Goal: Task Accomplishment & Management: Complete application form

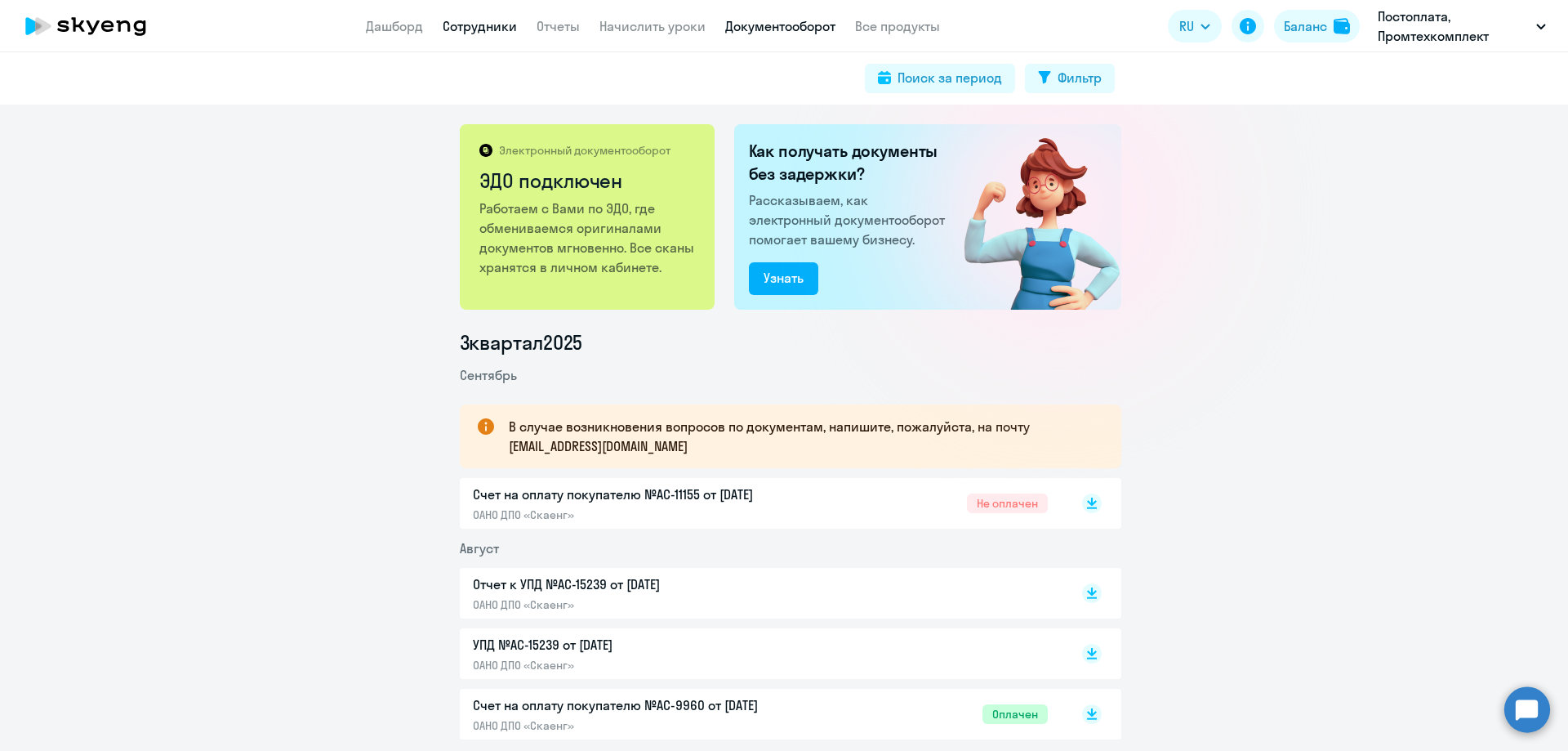
click at [454, 30] on link "Сотрудники" at bounding box center [480, 25] width 74 height 17
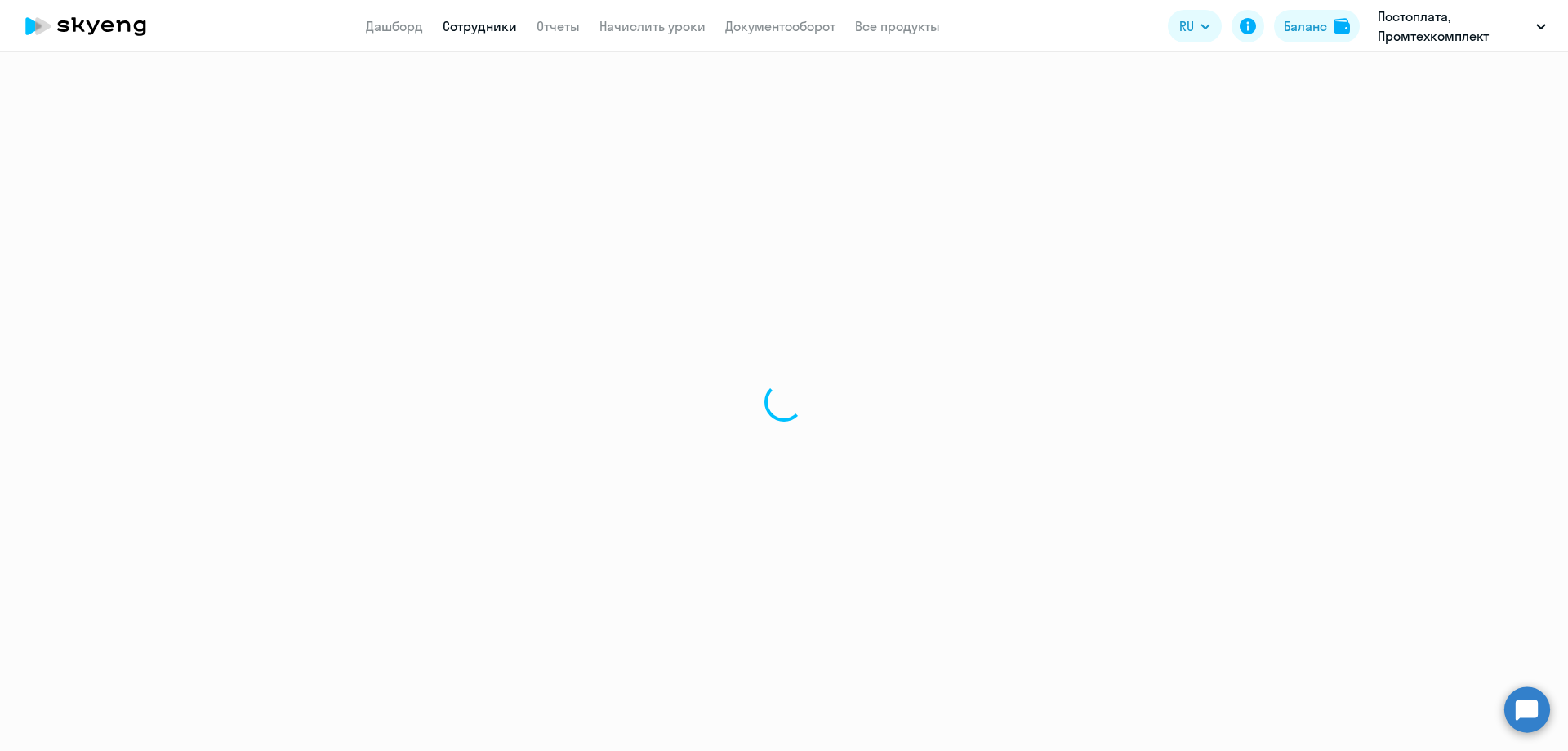
select select "30"
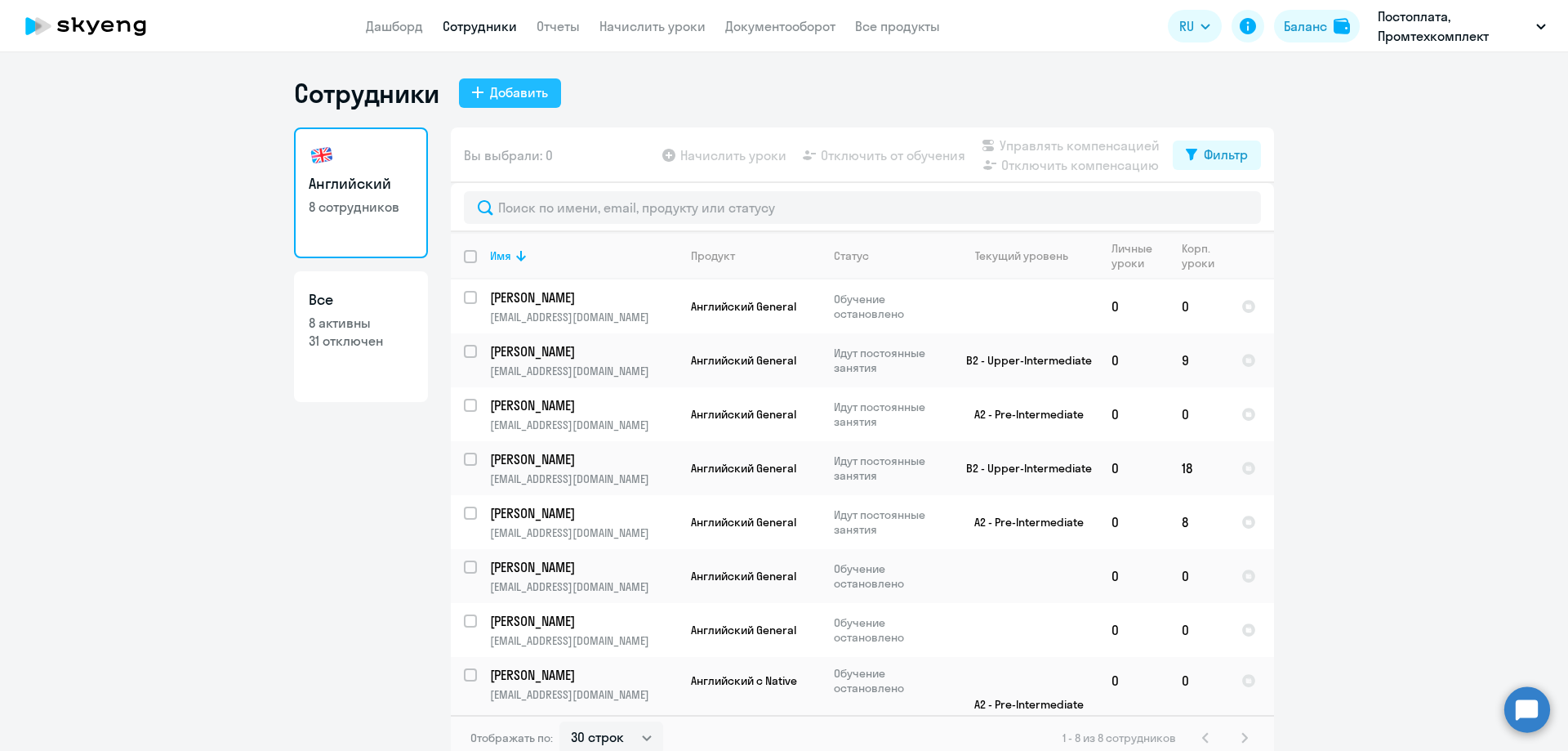
click at [510, 86] on div "Добавить" at bounding box center [518, 93] width 58 height 20
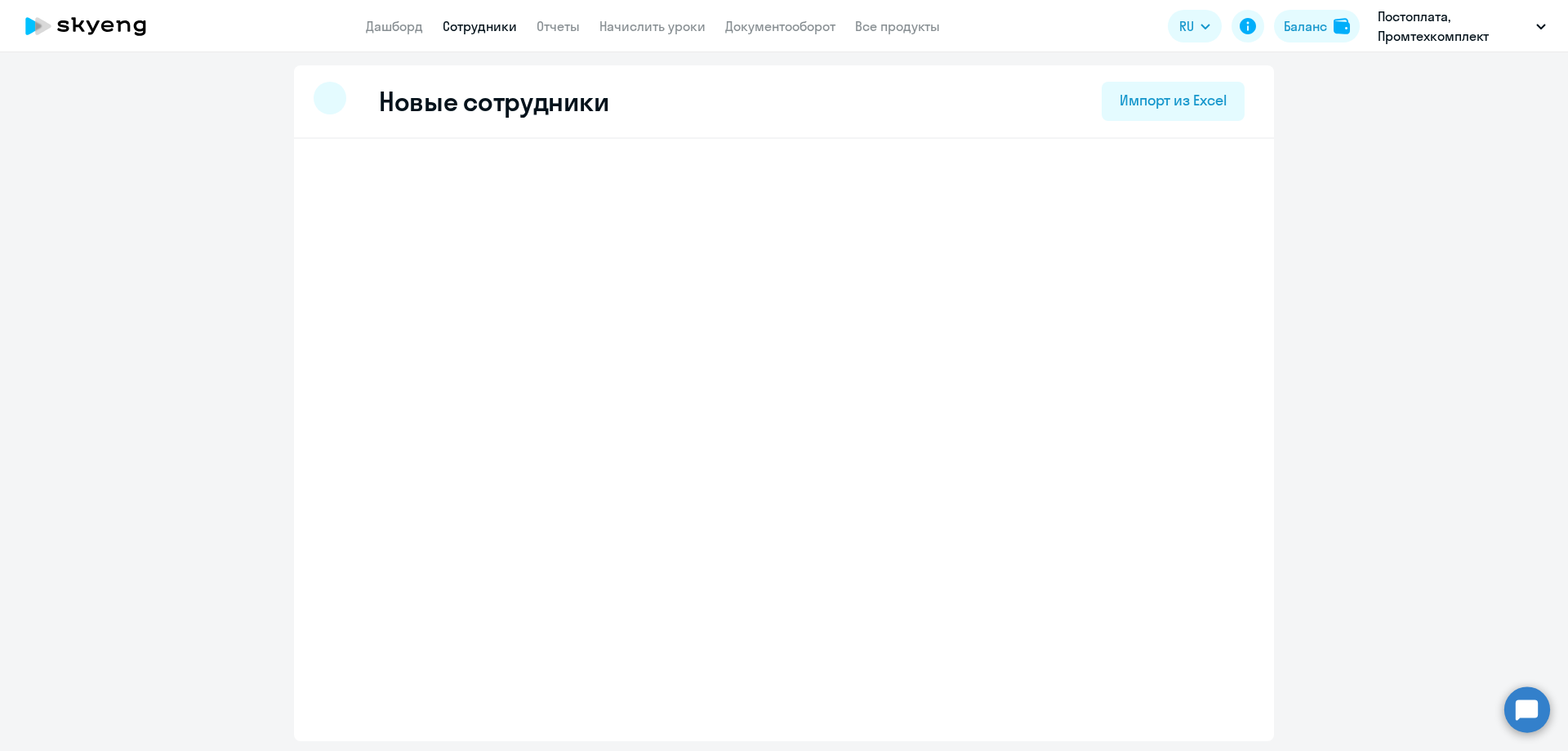
select select "english_adult_not_native_speaker"
select select "3"
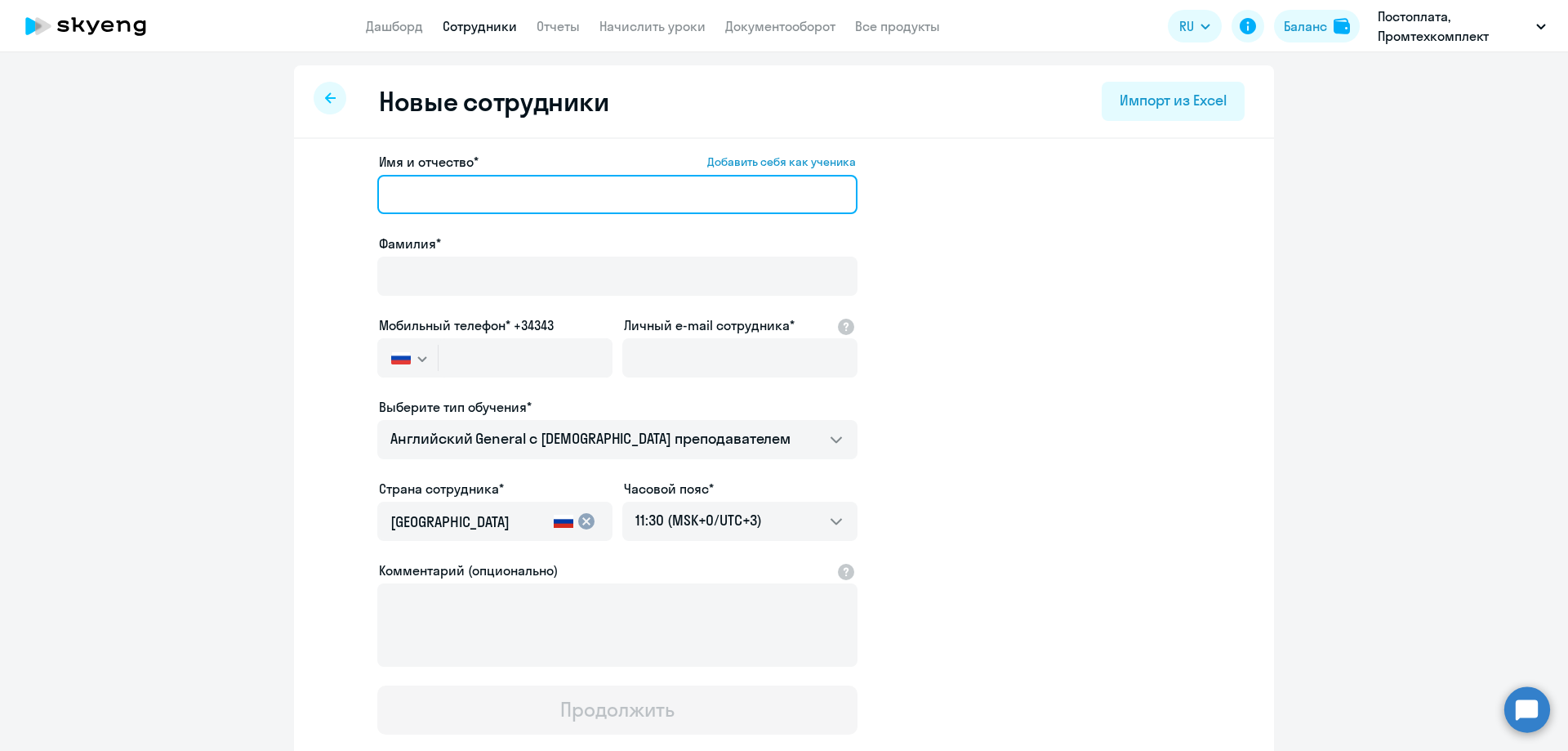
click at [492, 192] on input "Имя и отчество* Добавить себя как ученика" at bounding box center [617, 194] width 480 height 39
paste input "[PERSON_NAME] <[PERSON_NAME][EMAIL_ADDRESS][DOMAIN_NAME]>"
drag, startPoint x: 457, startPoint y: 193, endPoint x: 349, endPoint y: 186, distance: 108.2
click at [349, 186] on app-new-student-form "Имя и отчество* Добавить себя как ученика [PERSON_NAME] <[PERSON_NAME][EMAIL_AD…" at bounding box center [783, 443] width 927 height 582
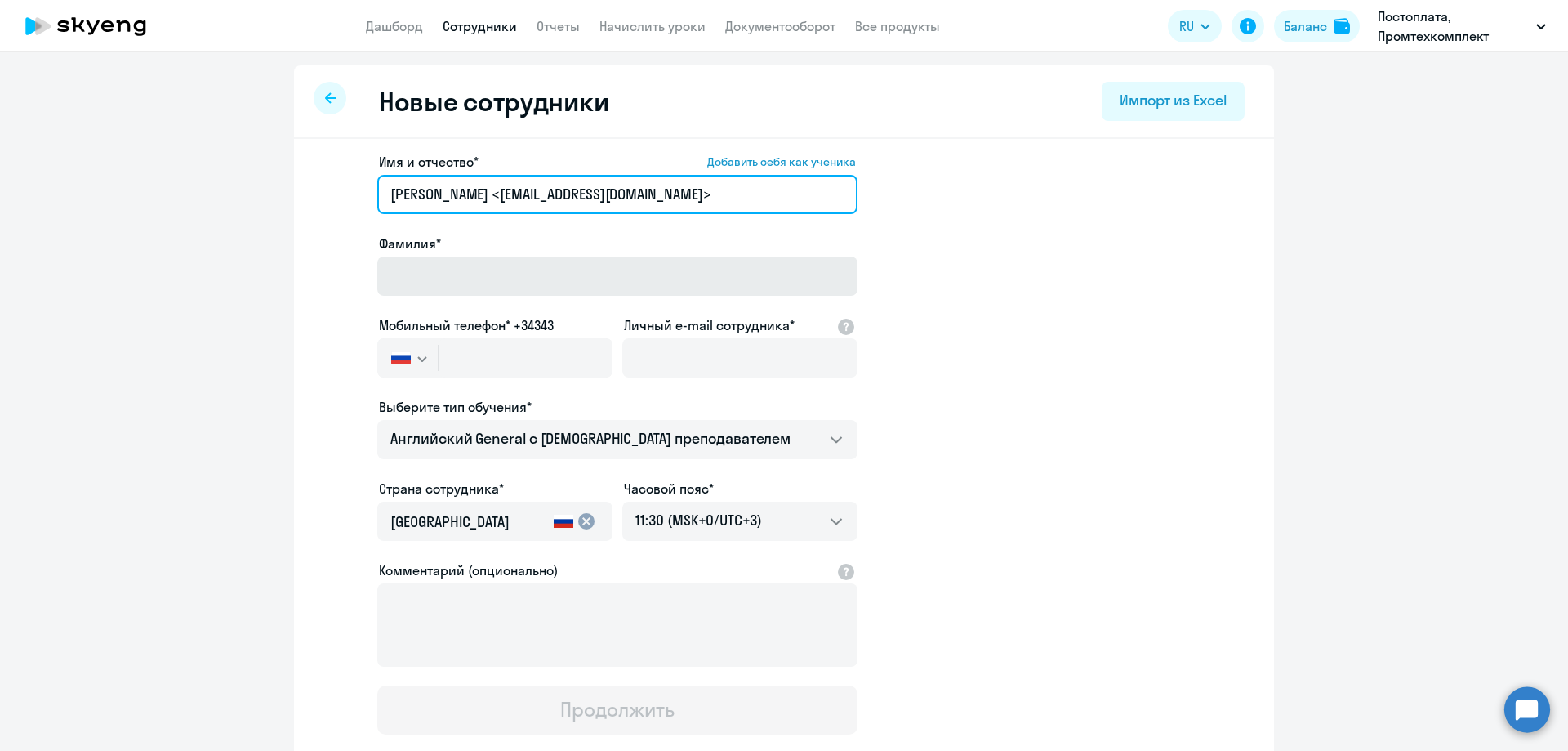
type input "[PERSON_NAME] <[EMAIL_ADDRESS][DOMAIN_NAME]>"
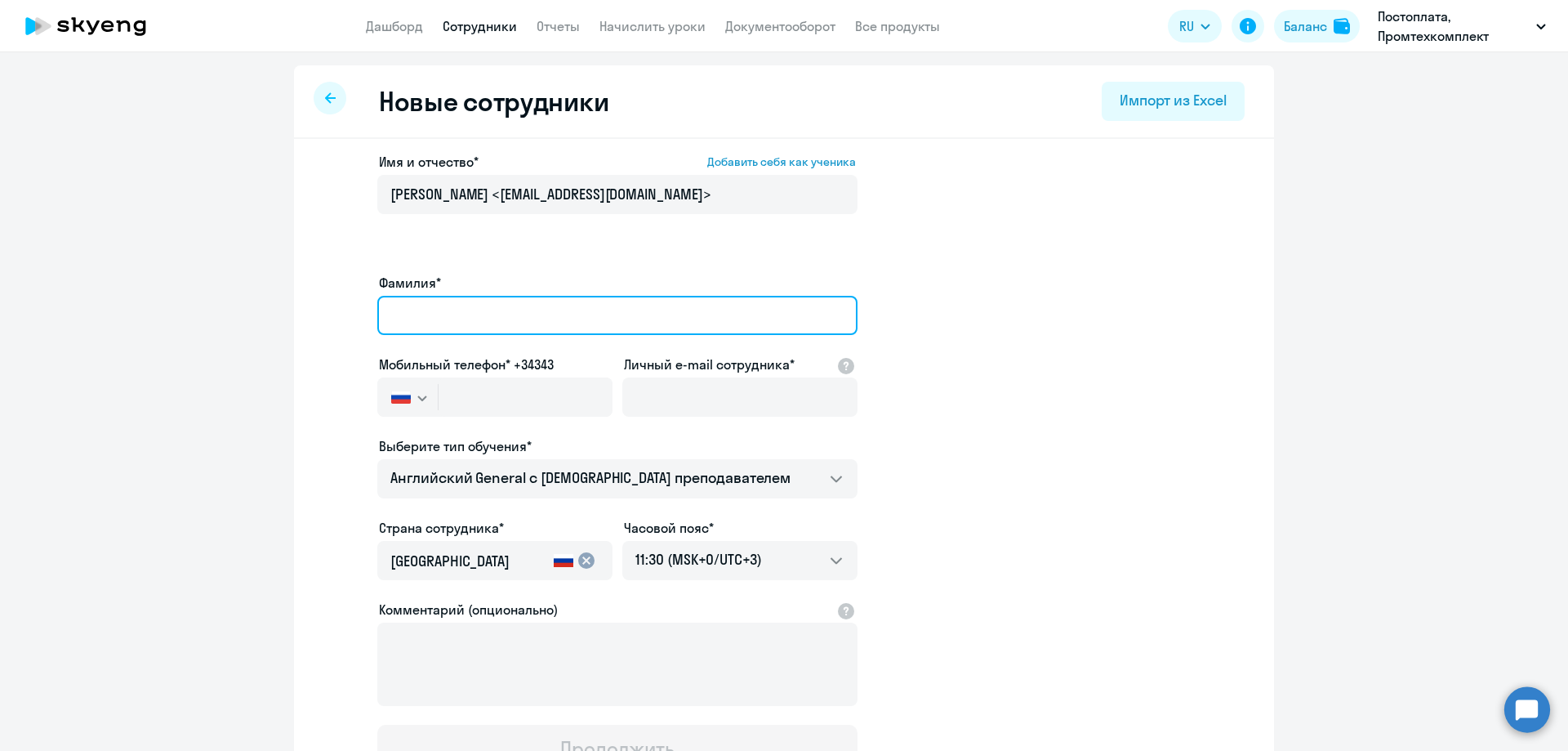
click at [414, 273] on div "Фамилия*" at bounding box center [617, 307] width 480 height 68
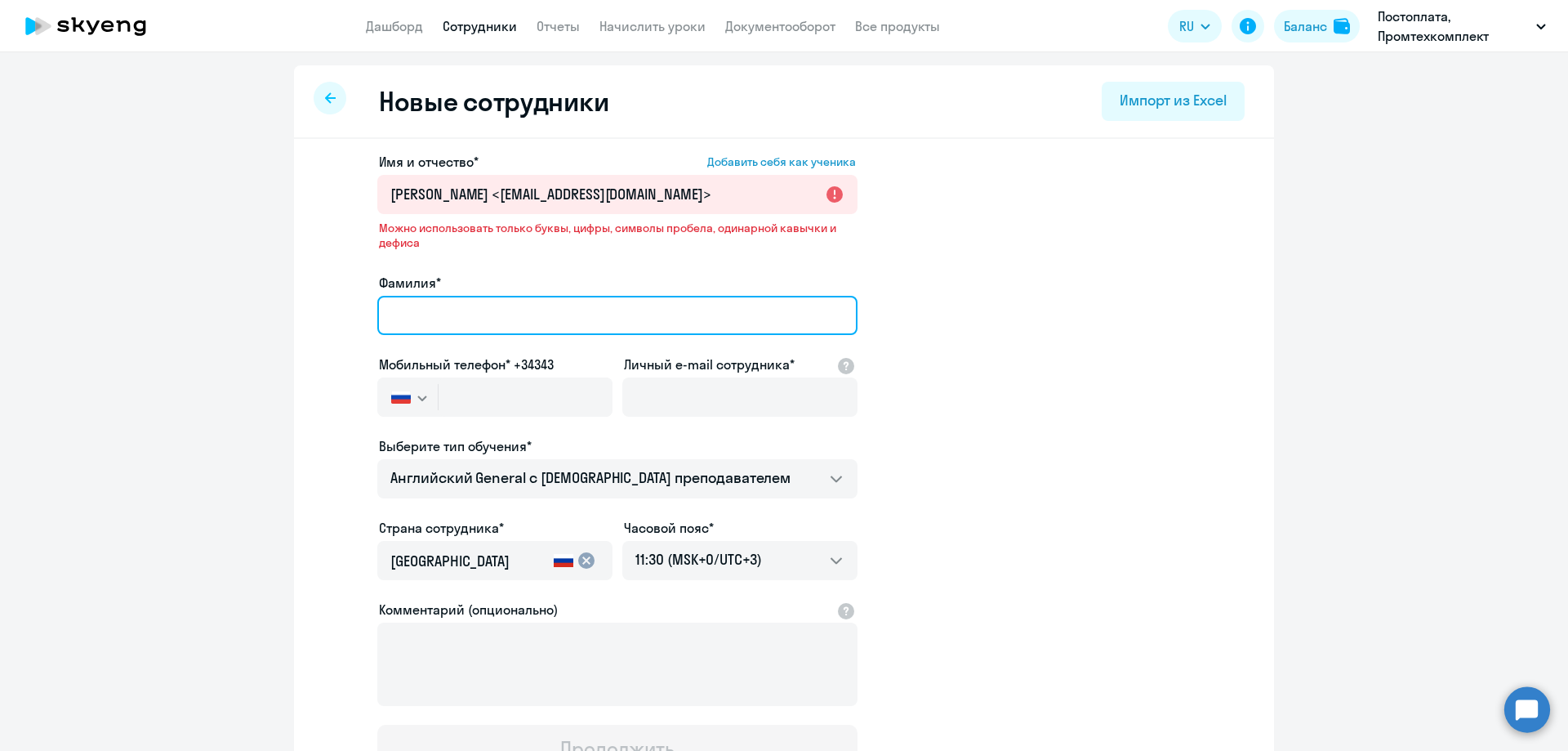
paste input "[PERSON_NAME]"
type input "[PERSON_NAME]"
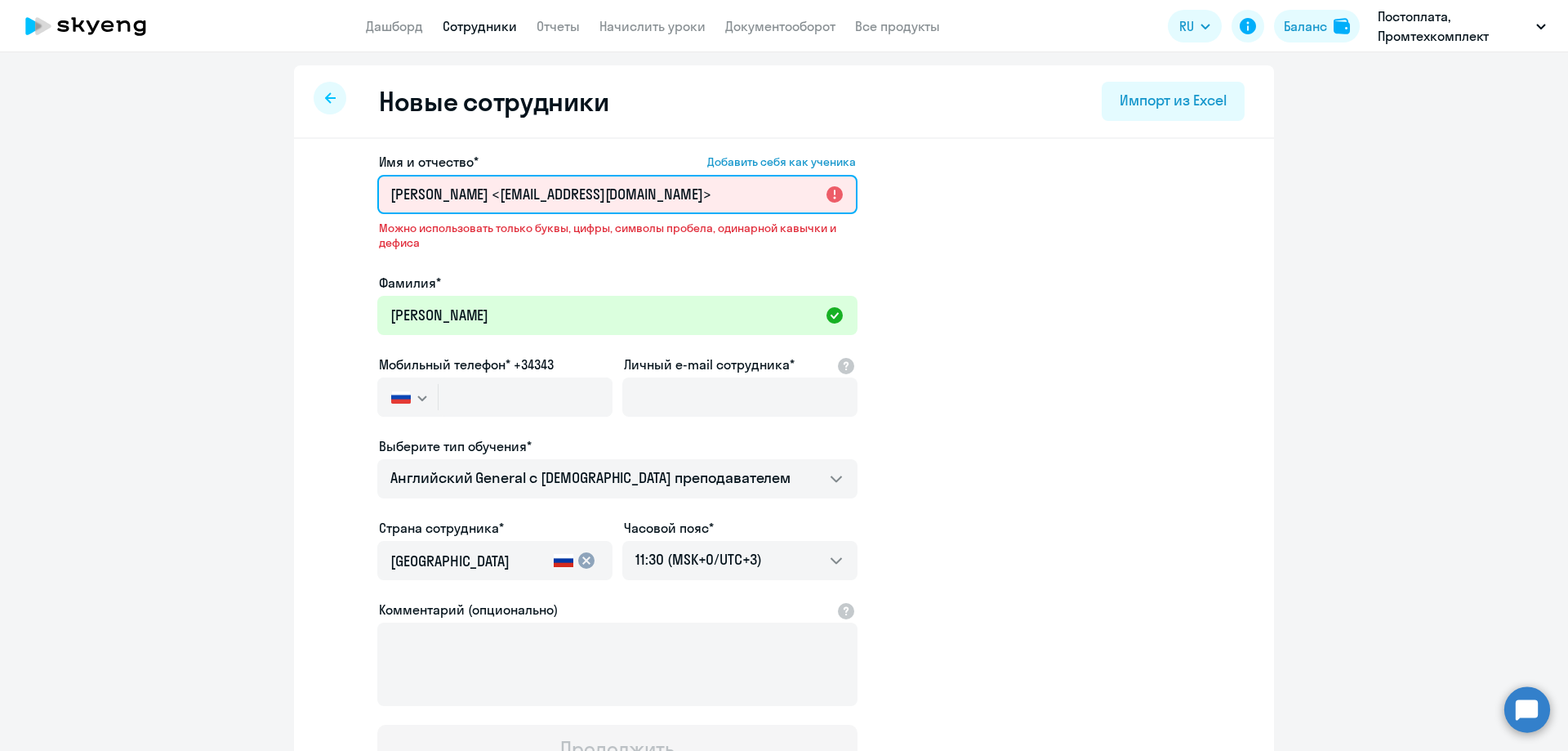
drag, startPoint x: 736, startPoint y: 192, endPoint x: 521, endPoint y: 187, distance: 215.1
click at [521, 187] on input "[PERSON_NAME] <[EMAIL_ADDRESS][DOMAIN_NAME]>" at bounding box center [617, 194] width 480 height 39
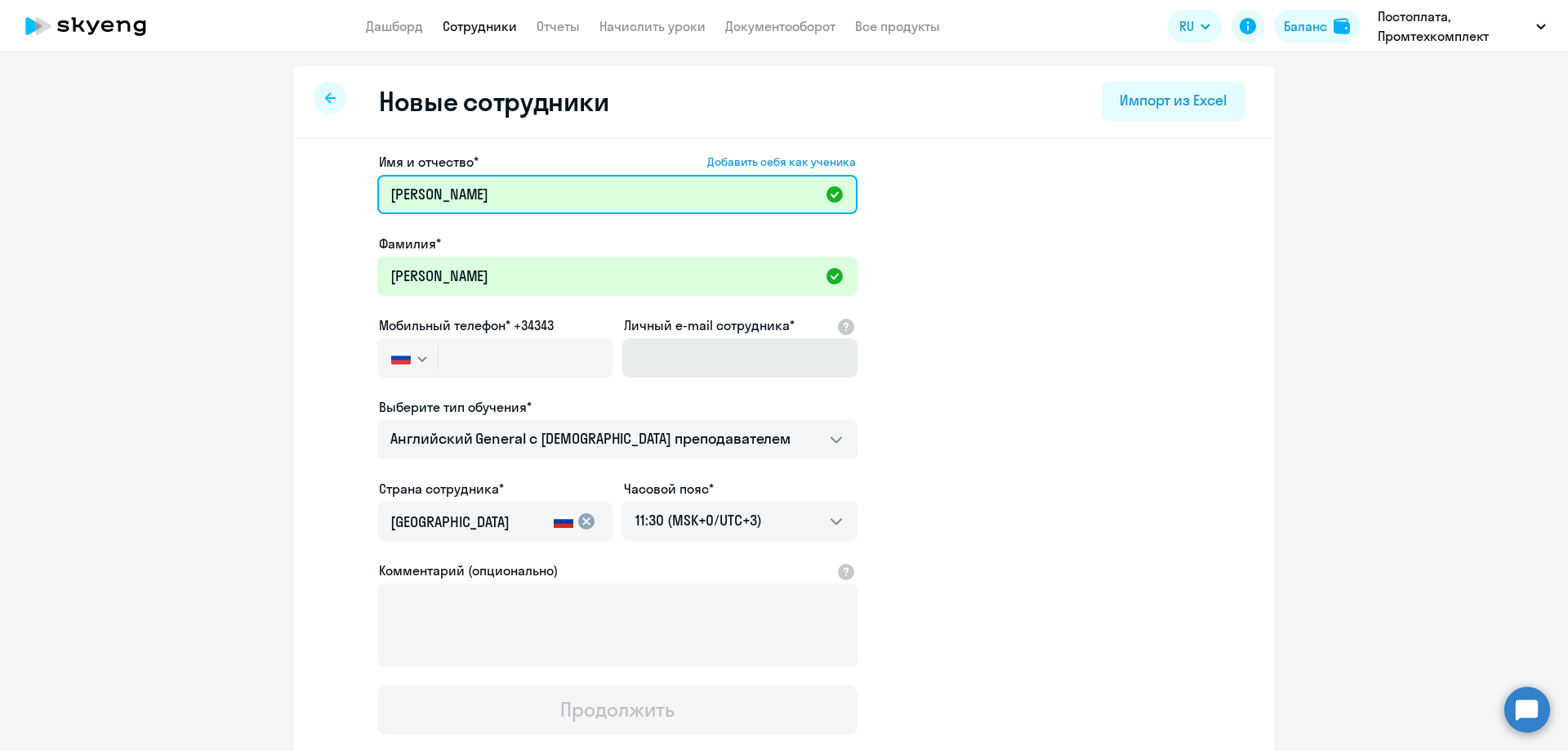
type input "[PERSON_NAME]"
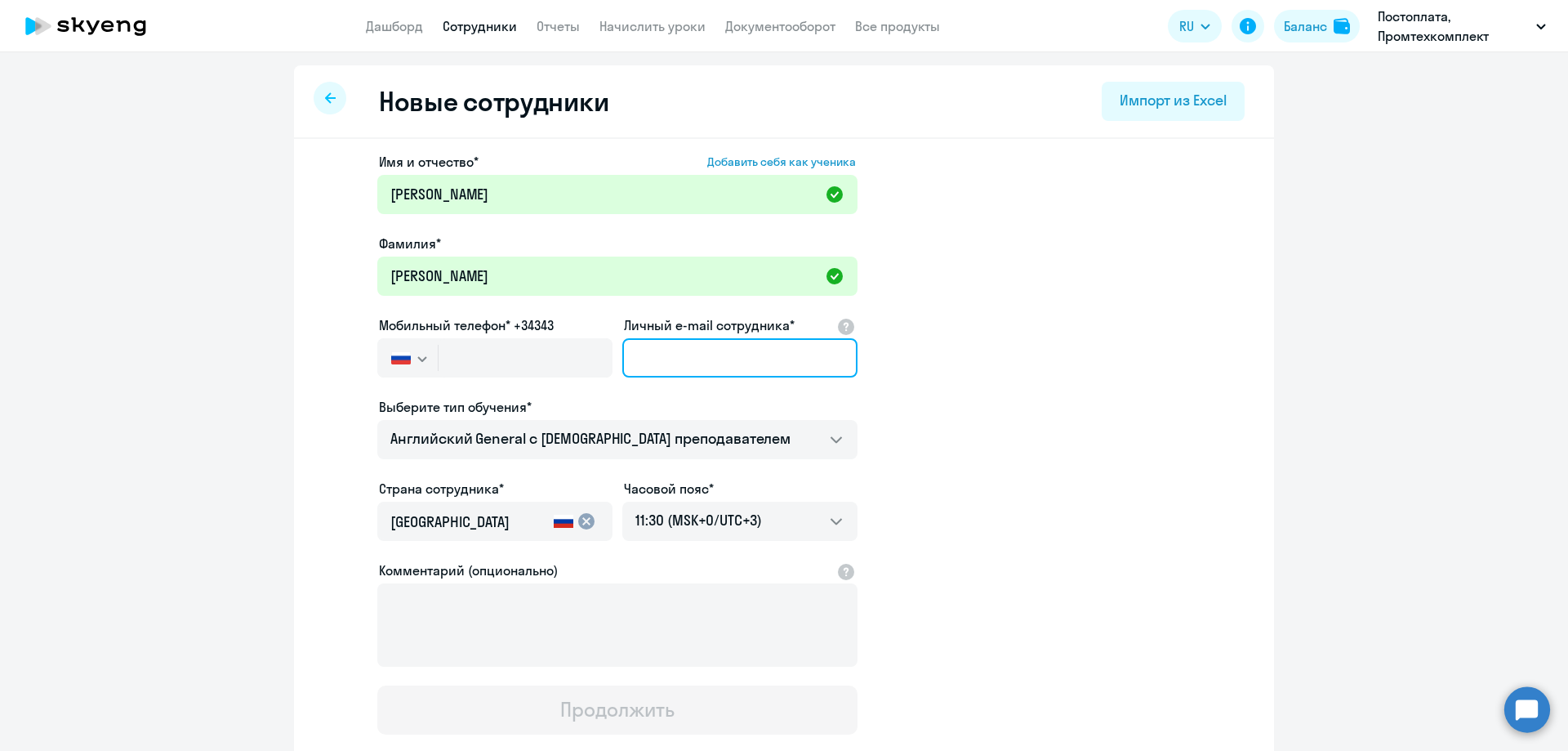
click at [696, 360] on input "Личный e-mail сотрудника*" at bounding box center [739, 358] width 235 height 39
paste input "<[EMAIL_ADDRESS][DOMAIN_NAME]>"
click at [645, 356] on input "<[EMAIL_ADDRESS][DOMAIN_NAME]>" at bounding box center [739, 358] width 235 height 39
click at [641, 356] on input "<[EMAIL_ADDRESS][DOMAIN_NAME]>" at bounding box center [739, 358] width 235 height 39
click at [826, 358] on input "[EMAIL_ADDRESS][DOMAIN_NAME]>" at bounding box center [739, 358] width 235 height 39
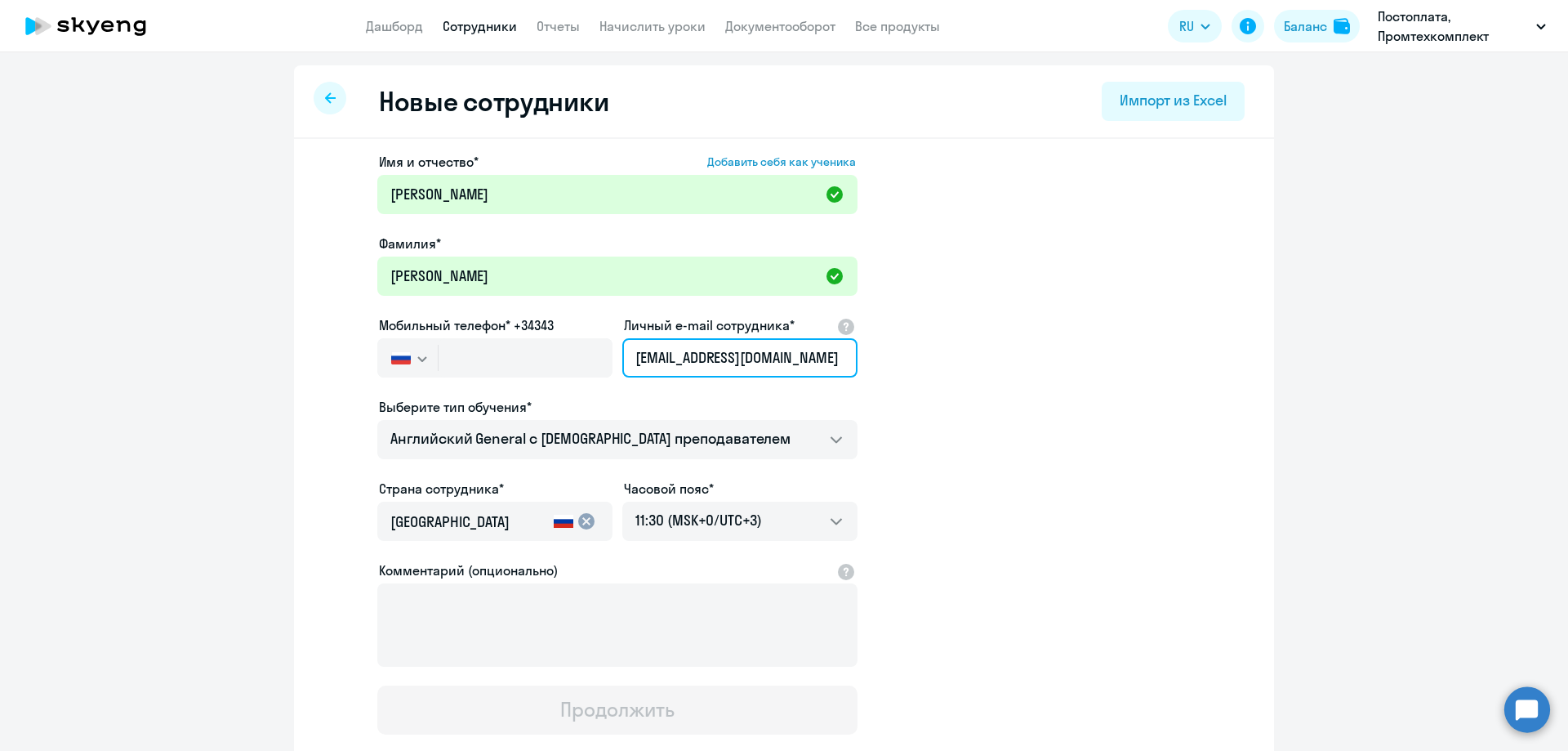
type input "[EMAIL_ADDRESS][DOMAIN_NAME]"
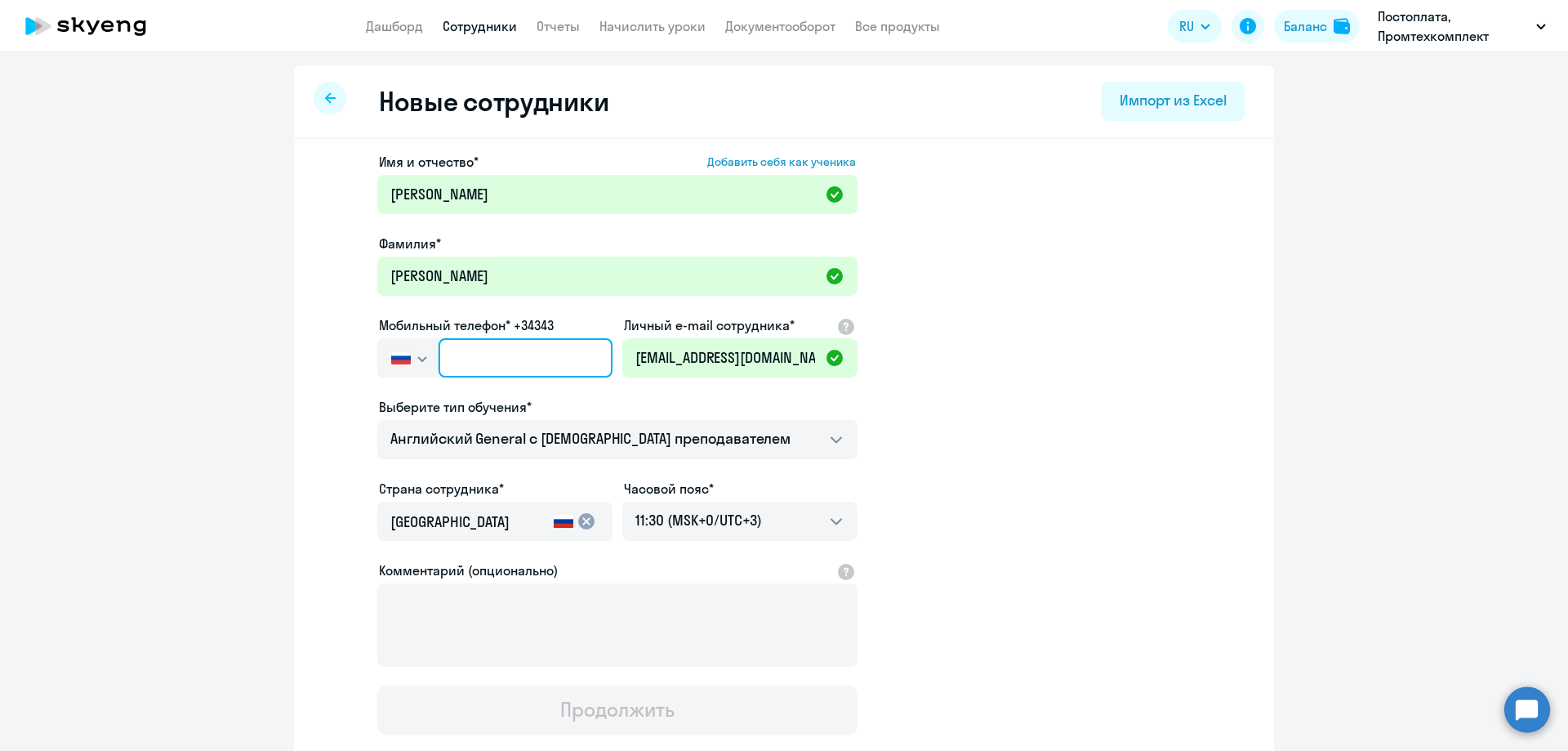
click at [464, 349] on input "text" at bounding box center [526, 358] width 174 height 39
paste input "[PHONE_NUMBER]"
type input "[PHONE_NUMBER]"
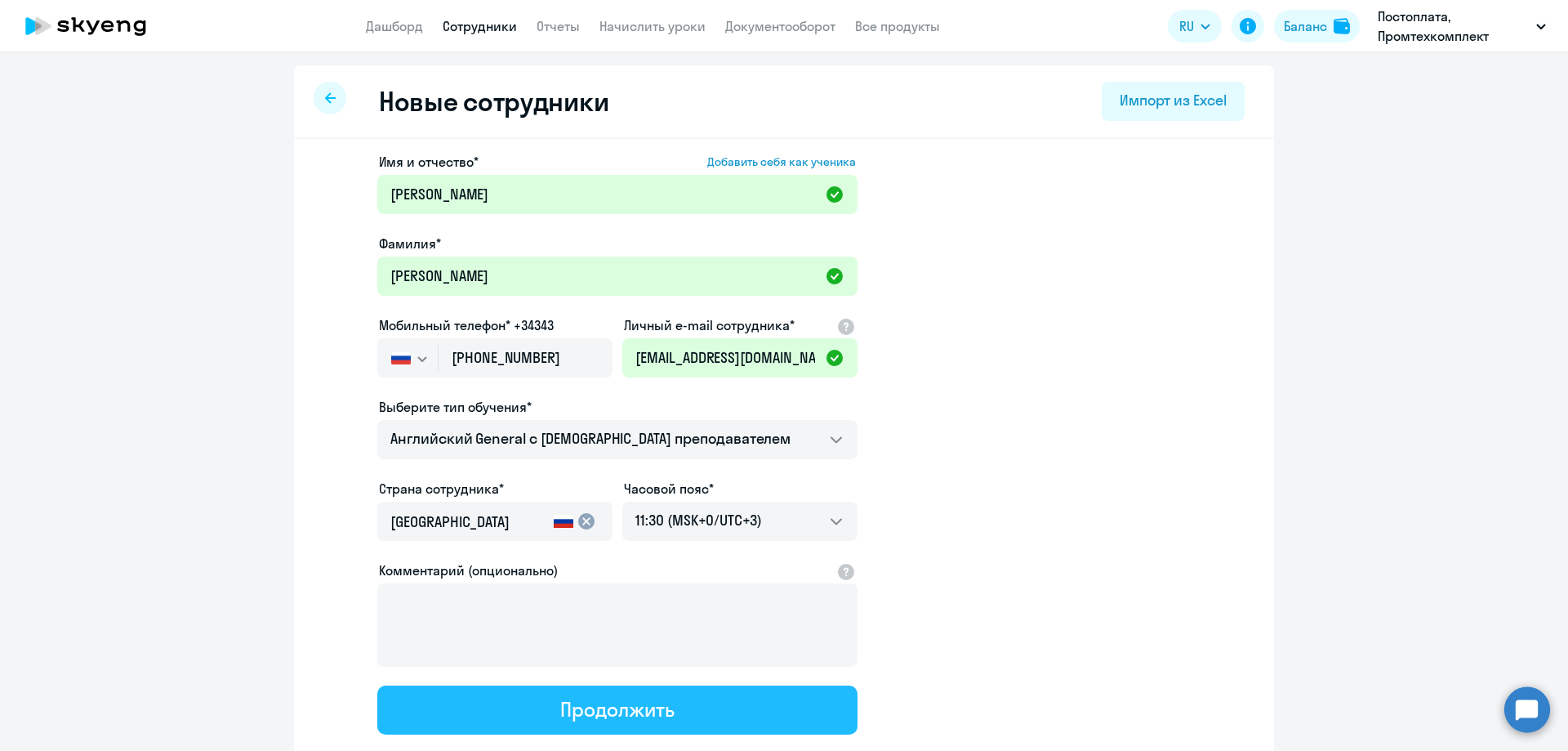
click at [641, 707] on div "Продолжить" at bounding box center [616, 708] width 113 height 26
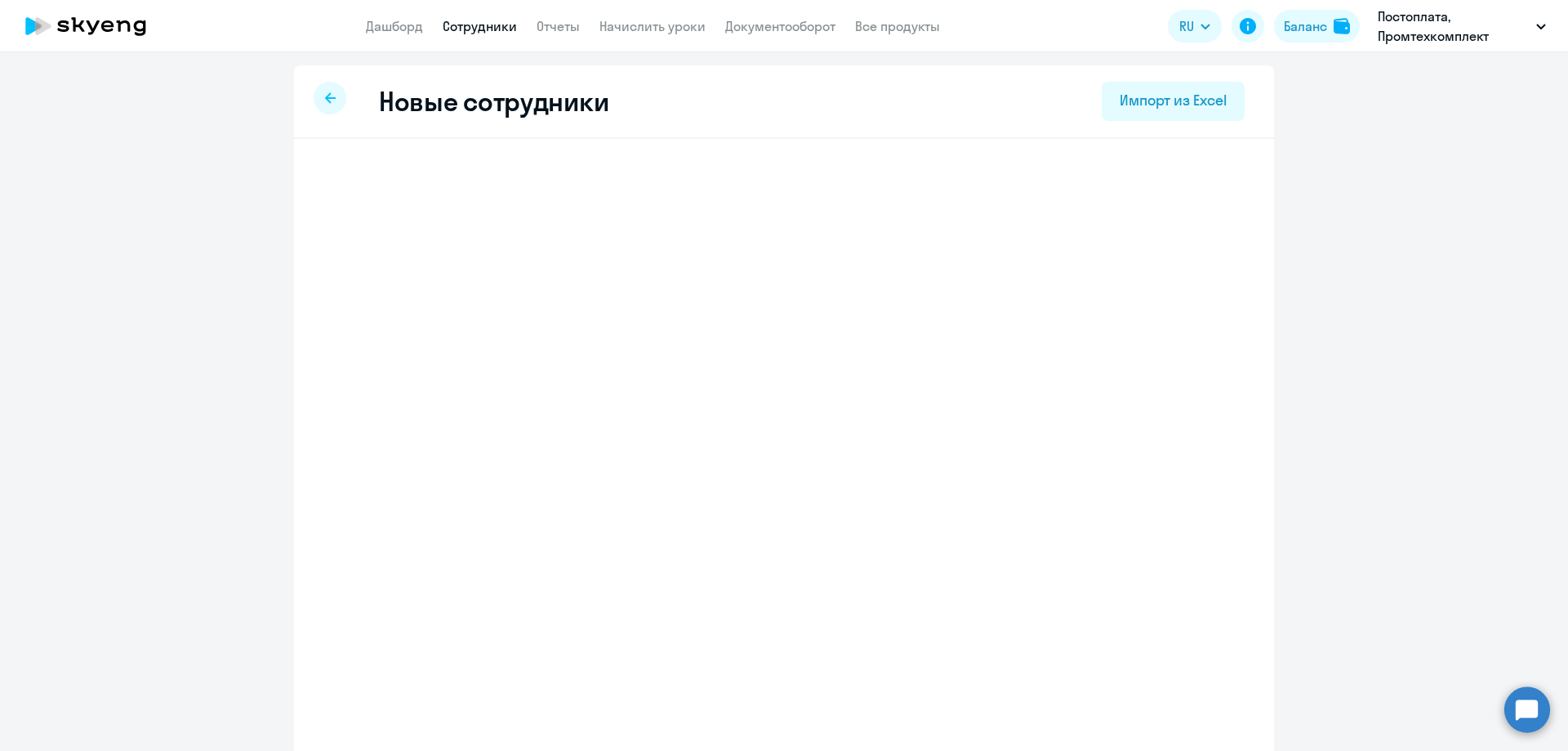
select select "english_adult_not_native_speaker"
select select "3"
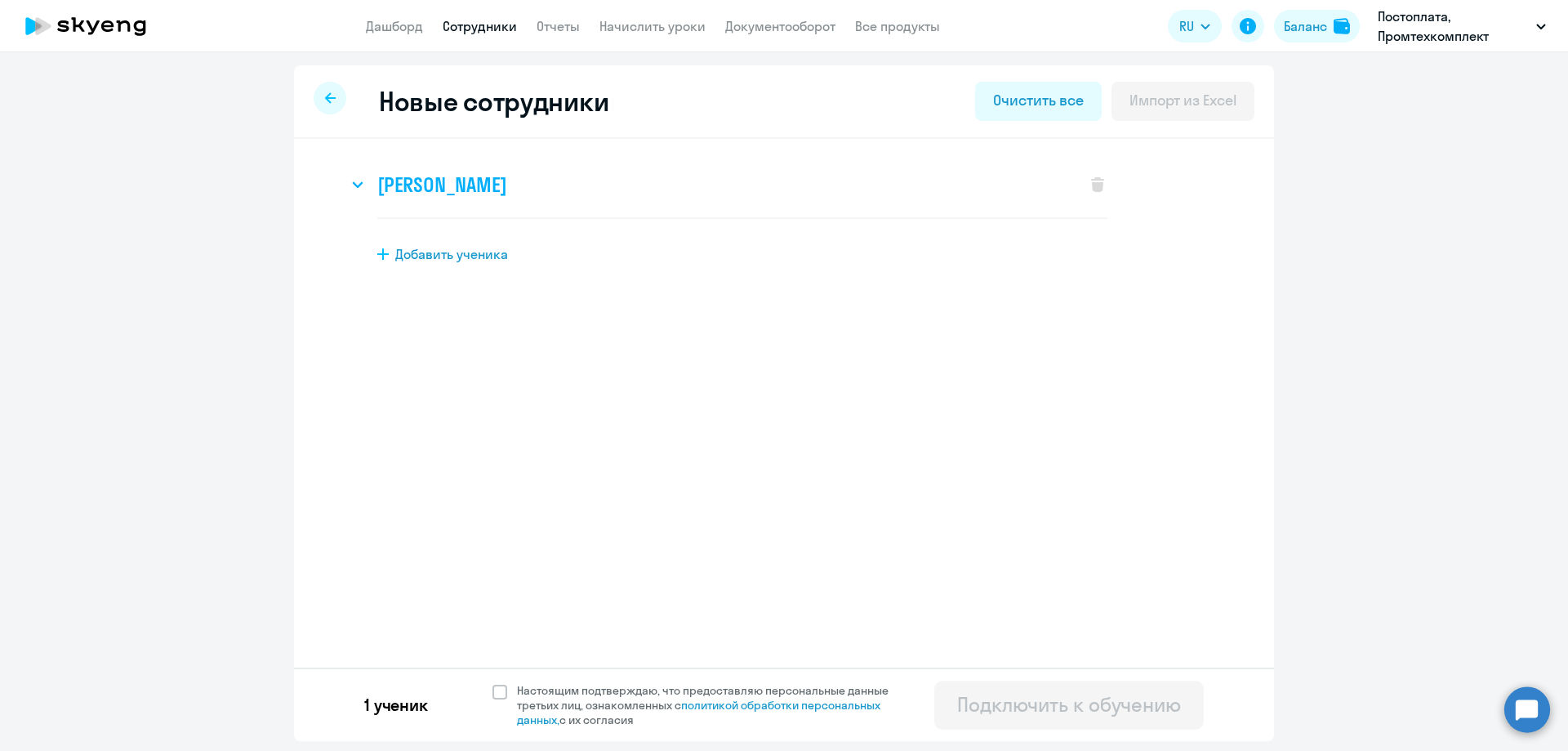
click at [506, 181] on h3 "[PERSON_NAME]" at bounding box center [442, 184] width 129 height 26
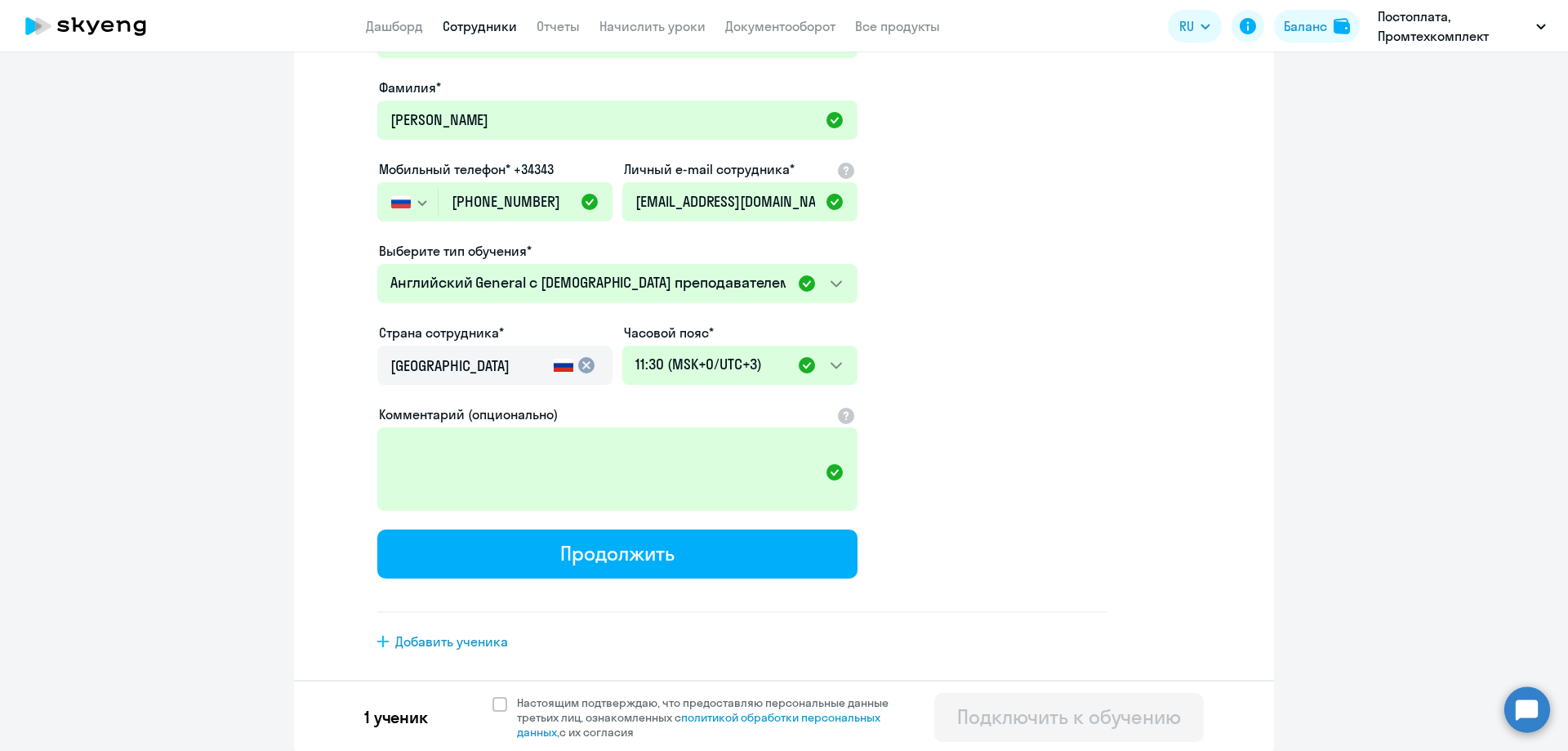
scroll to position [231, 0]
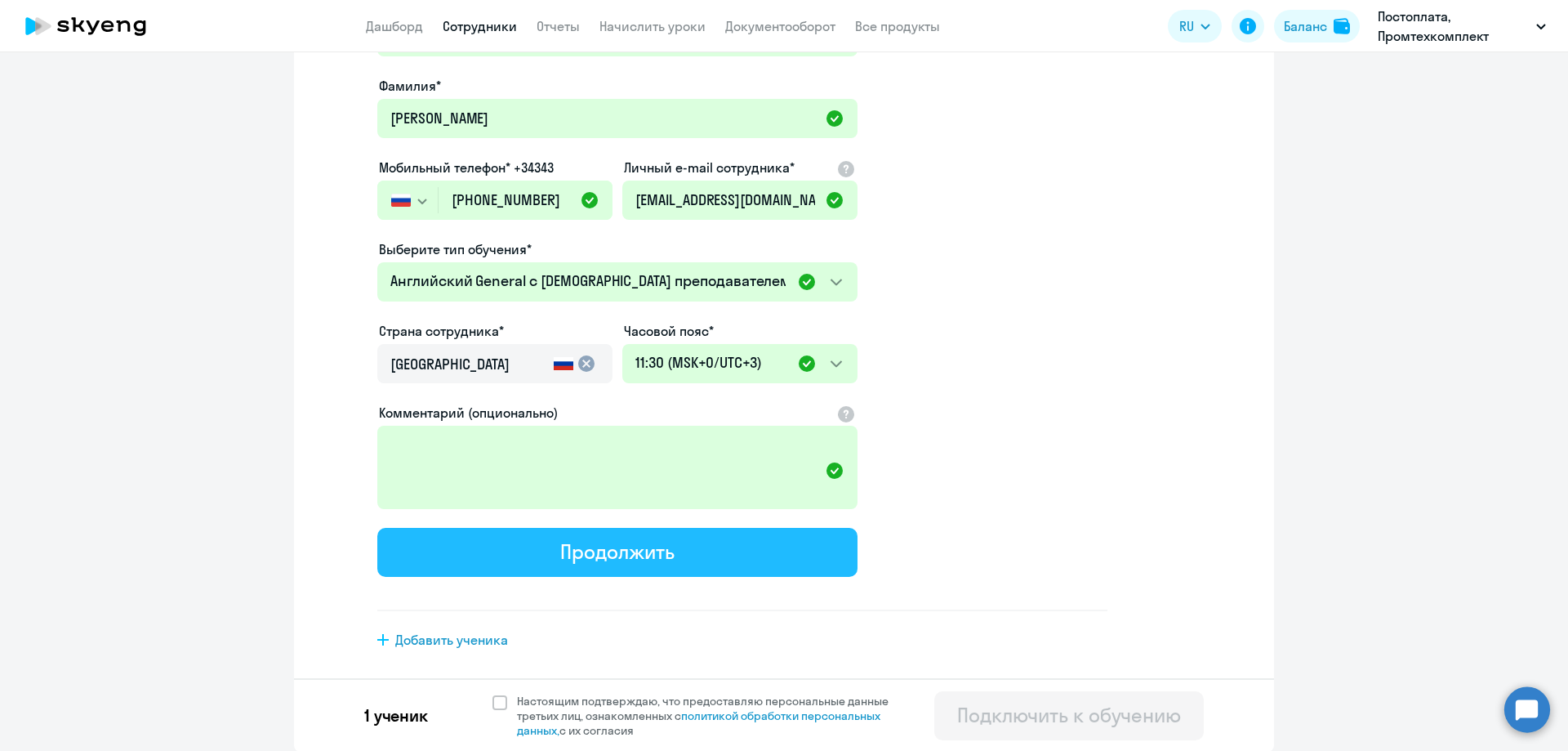
click at [639, 555] on div "Продолжить" at bounding box center [616, 551] width 113 height 26
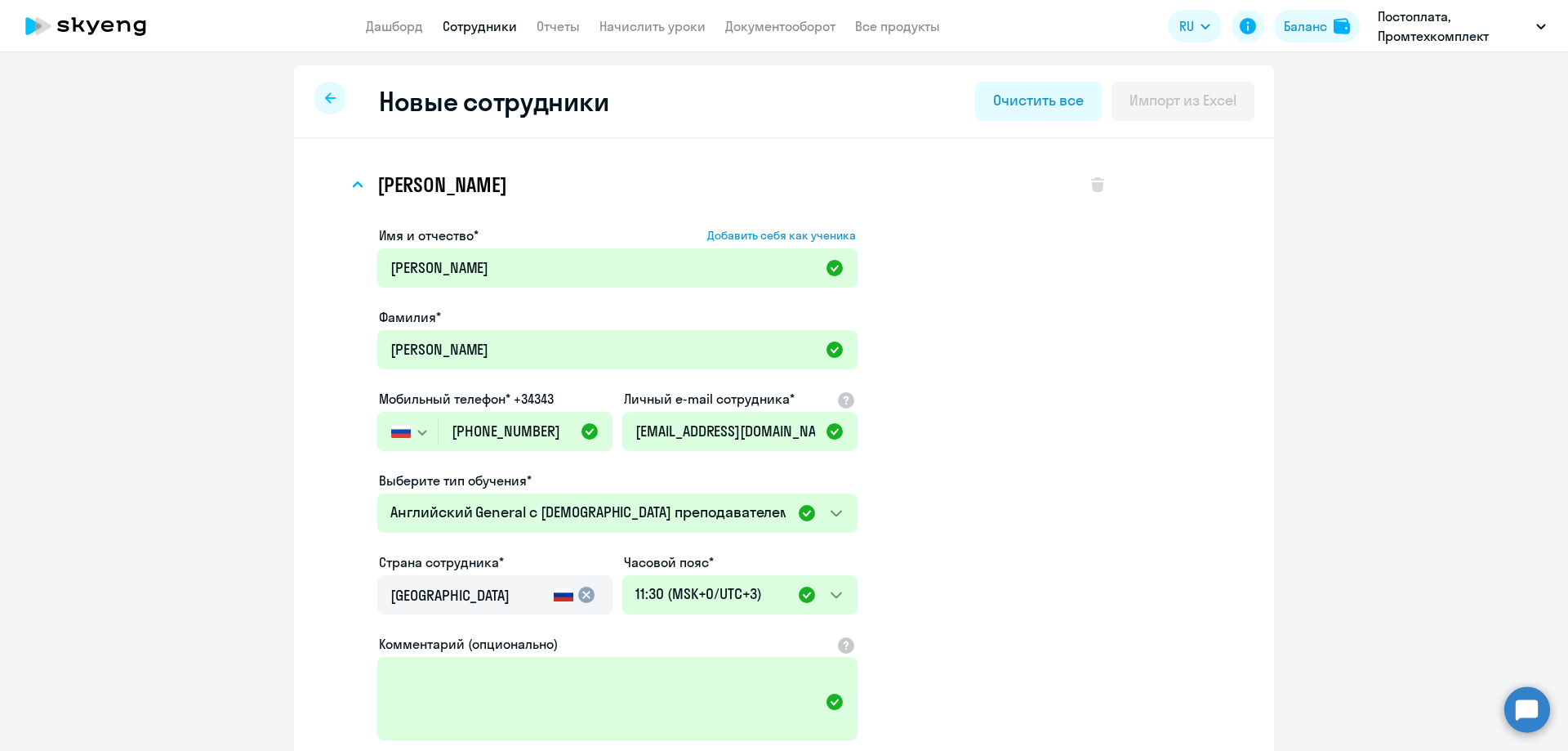
select select "english_adult_not_native_speaker"
select select "3"
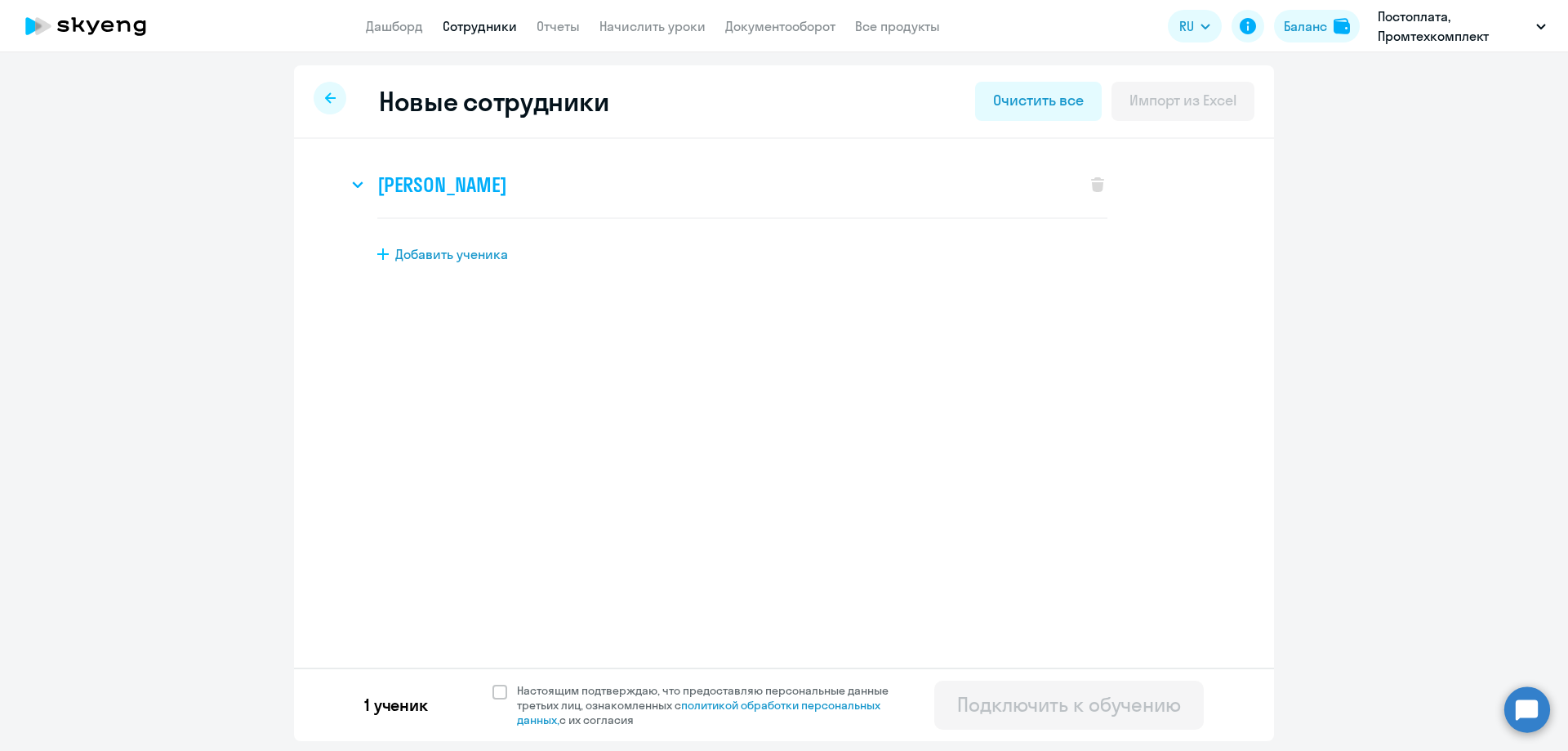
click at [461, 176] on h3 "[PERSON_NAME]" at bounding box center [442, 184] width 129 height 26
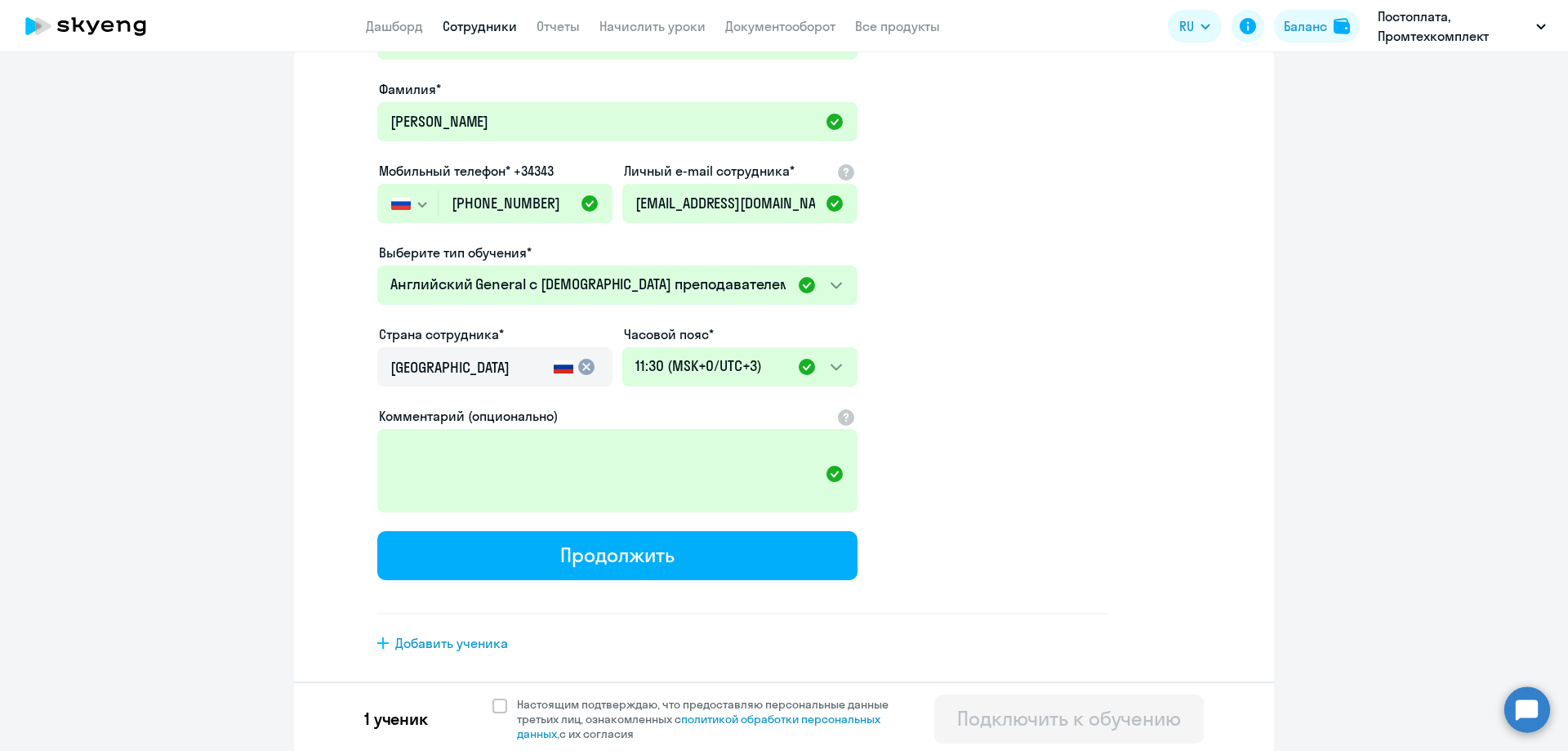
scroll to position [231, 0]
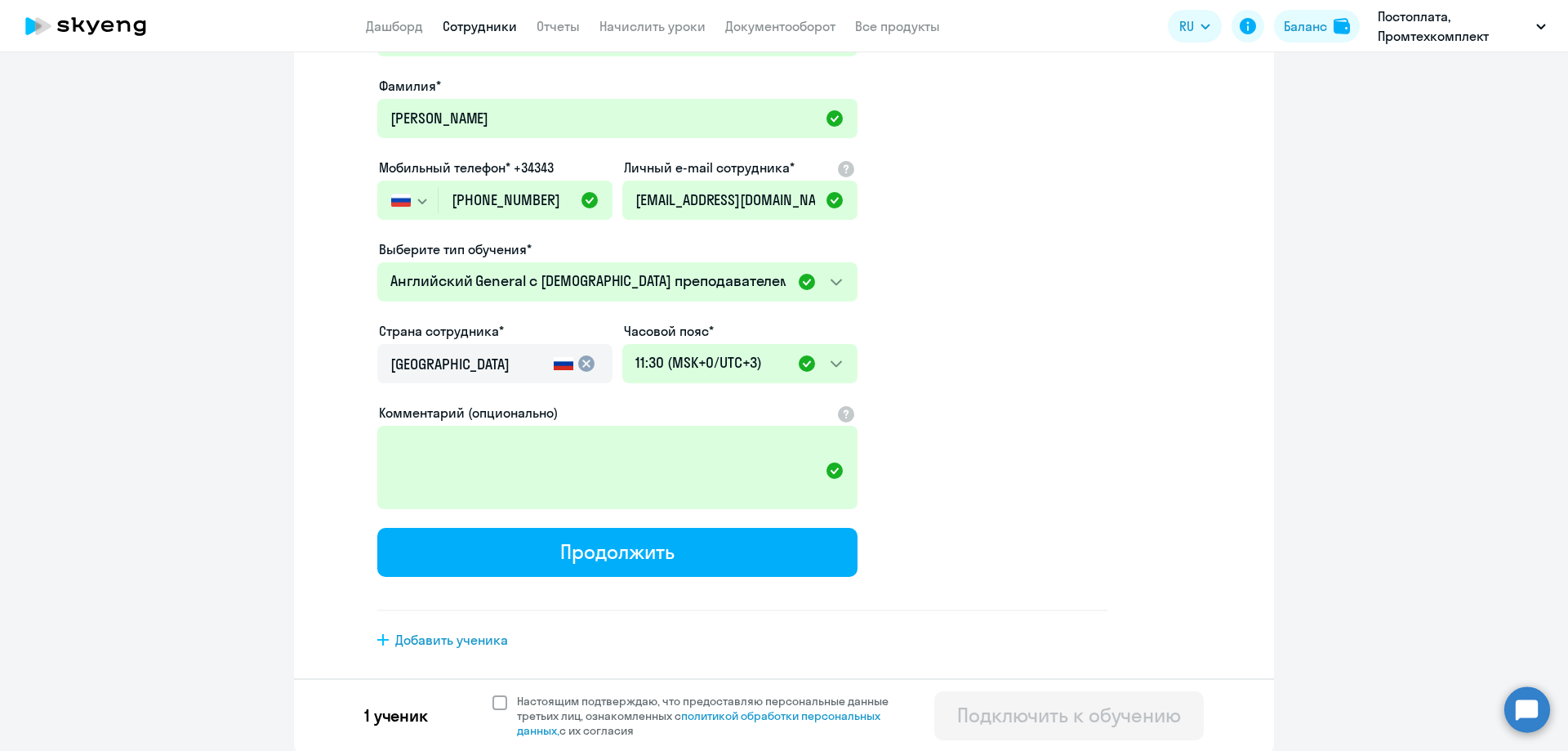
click at [507, 706] on span "Настоящим подтверждаю, что предоставляю персональные данные третьих лиц, ознако…" at bounding box center [707, 715] width 401 height 44
click at [492, 693] on input "Настоящим подтверждаю, что предоставляю персональные данные третьих лиц, ознако…" at bounding box center [491, 692] width 1 height 1
checkbox input "true"
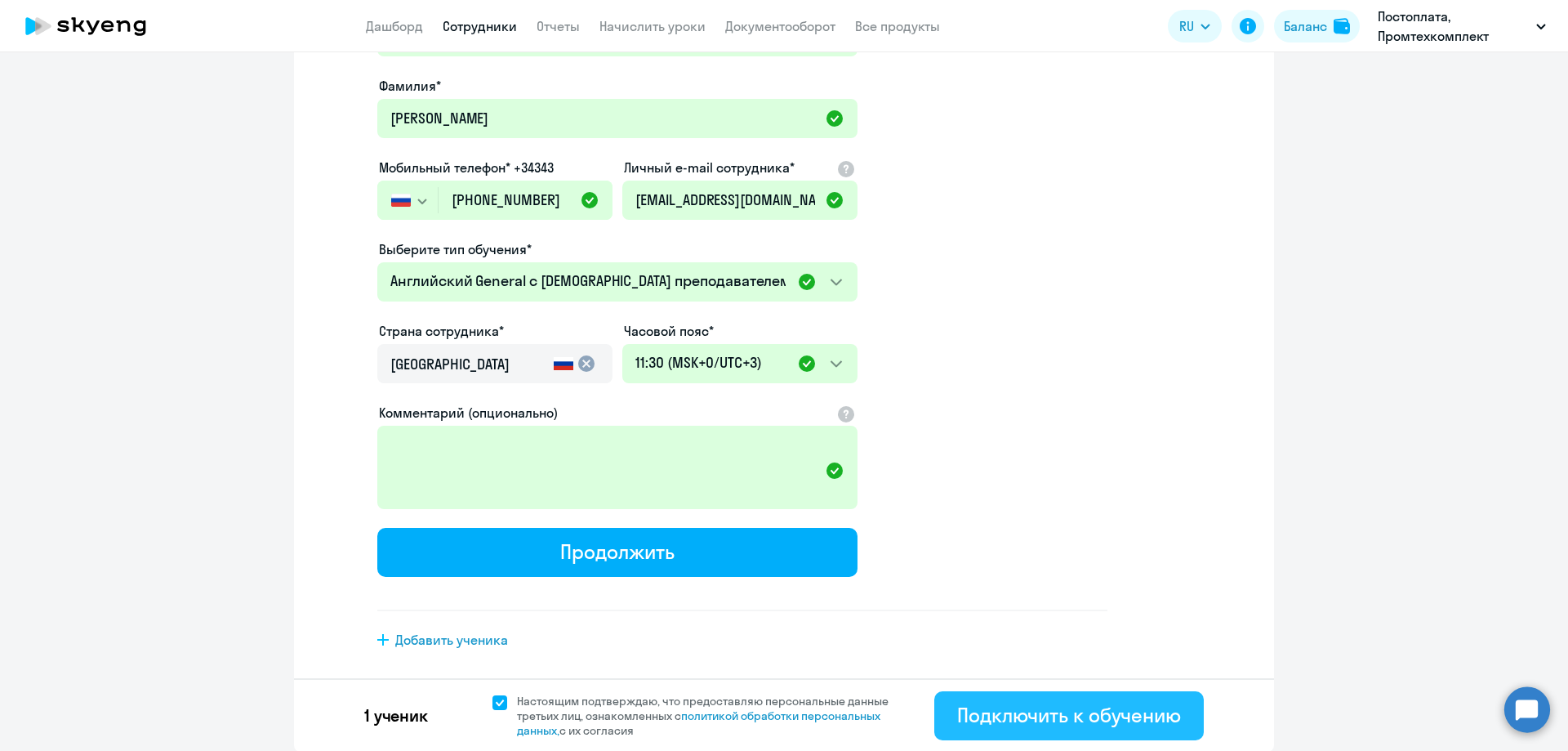
click at [1085, 711] on div "Подключить к обучению" at bounding box center [1068, 714] width 223 height 26
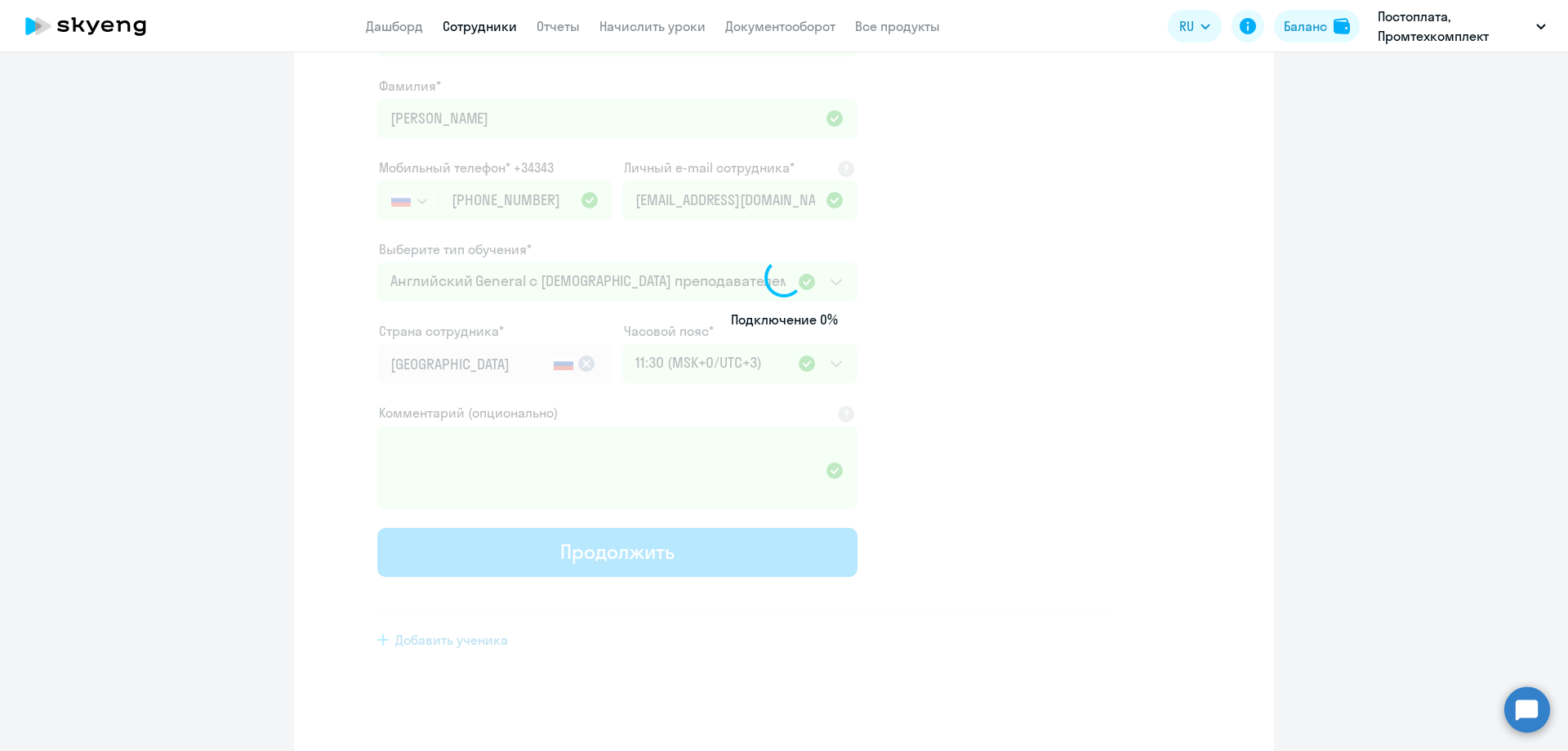
select select "english_adult_not_native_speaker"
select select "3"
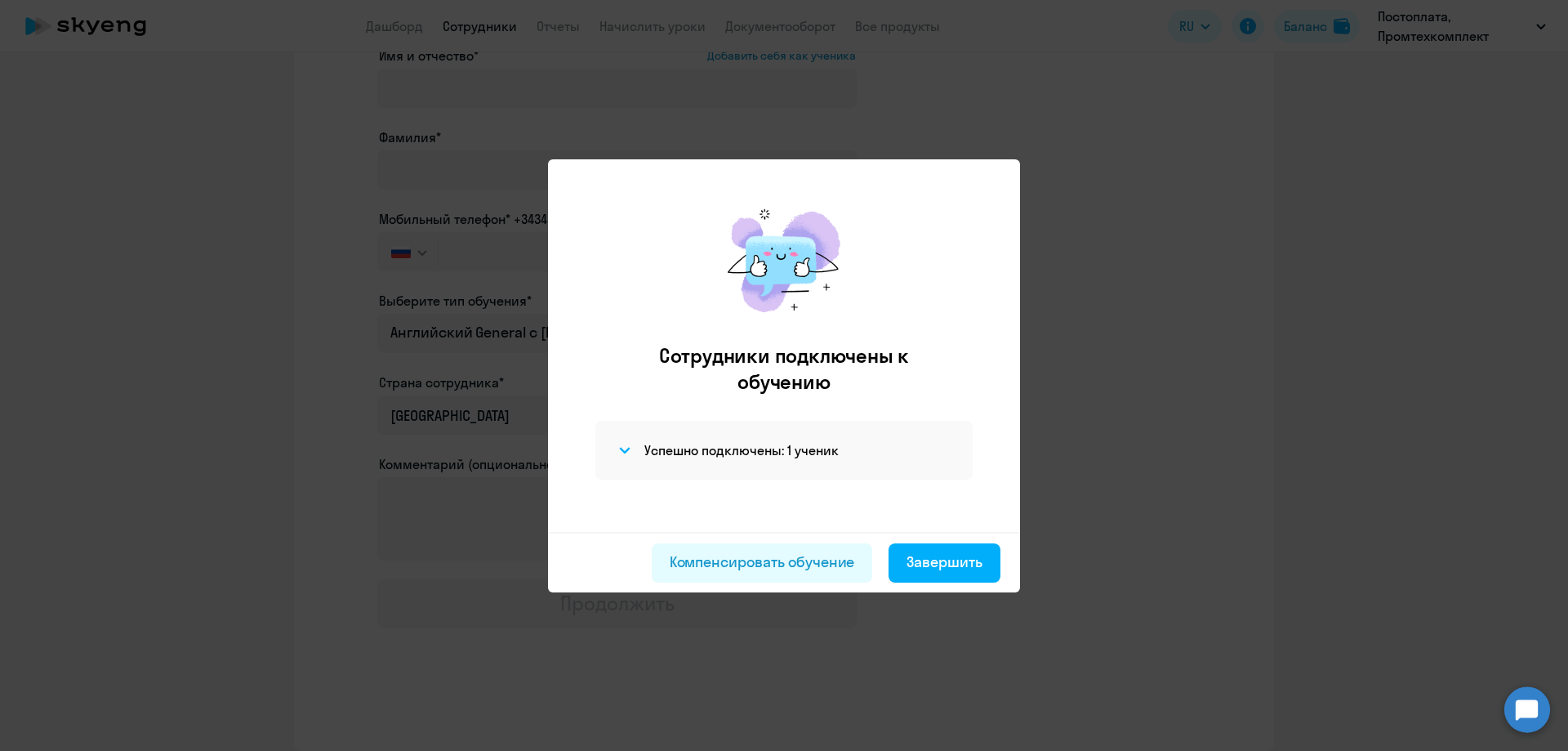
scroll to position [105, 0]
click at [939, 560] on div "Завершить" at bounding box center [945, 562] width 76 height 21
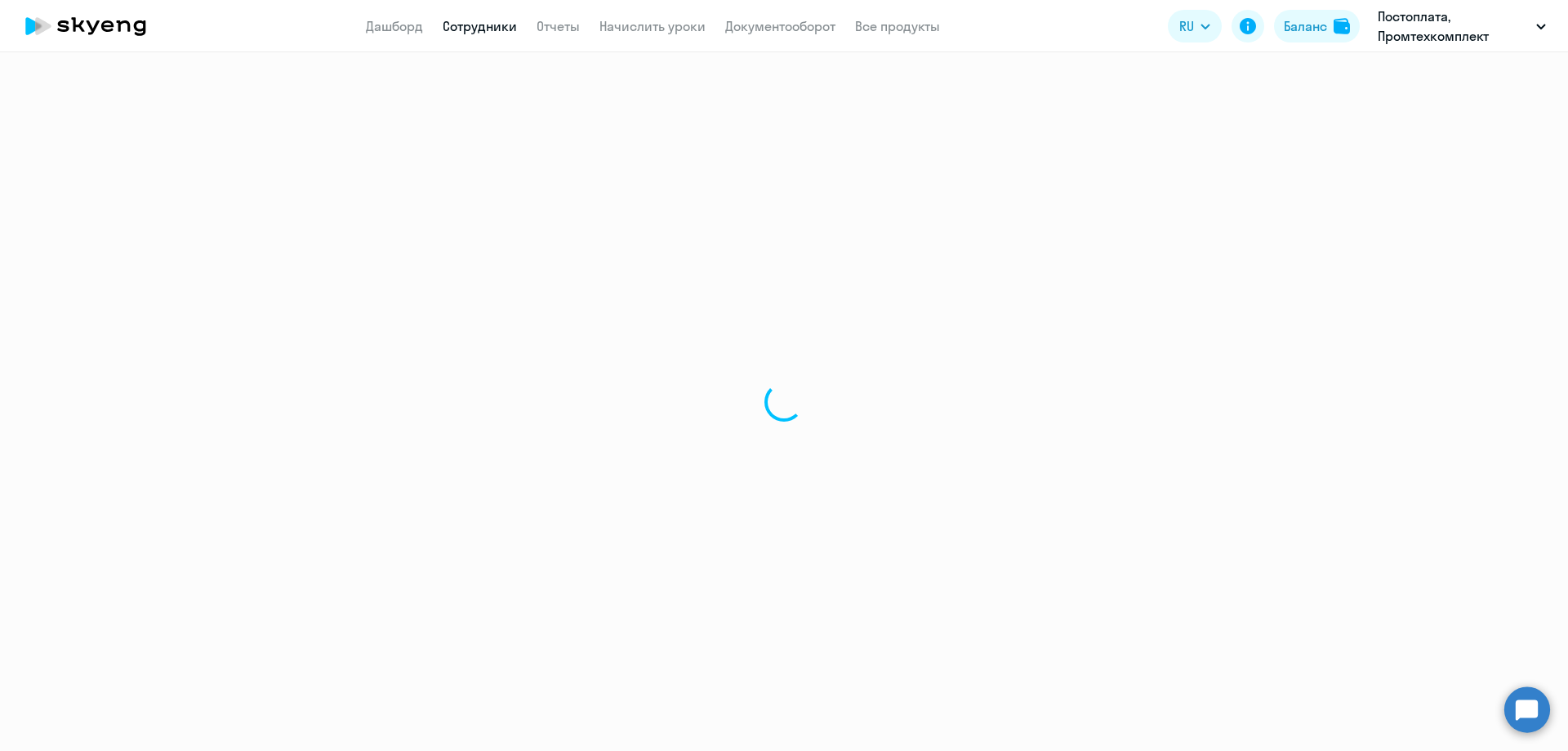
select select "30"
